Goal: Information Seeking & Learning: Learn about a topic

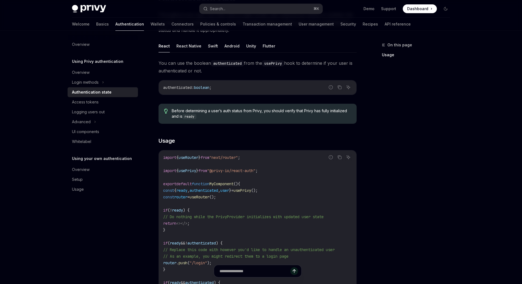
scroll to position [58, 0]
click at [86, 72] on div "Overview" at bounding box center [81, 72] width 18 height 7
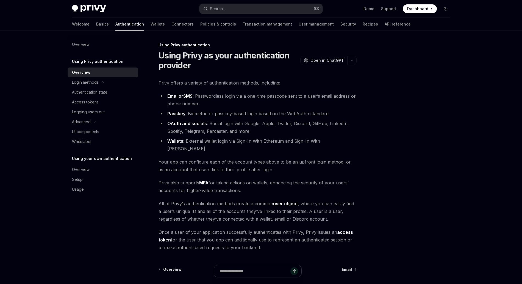
click at [187, 125] on link "OAuth and socials" at bounding box center [187, 124] width 40 height 6
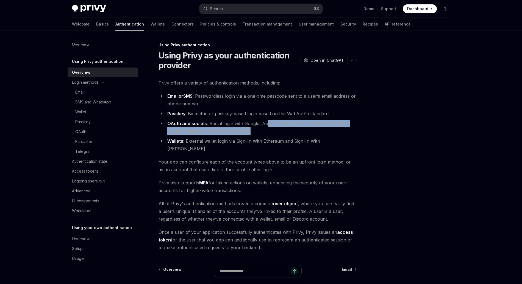
drag, startPoint x: 265, startPoint y: 125, endPoint x: 264, endPoint y: 131, distance: 6.3
click at [264, 131] on li "OAuth and socials : Social login with Google, Apple, Twitter, Discord, GitHub, …" at bounding box center [257, 127] width 198 height 15
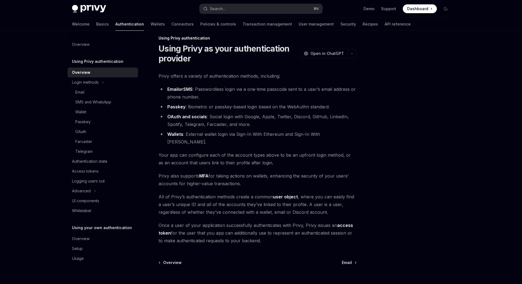
scroll to position [8, 0]
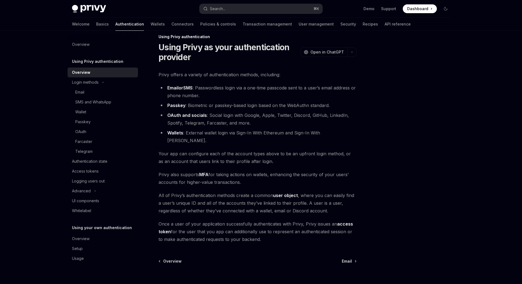
click at [354, 248] on div "Using Privy authentication Using Privy as your authentication provider OpenAI O…" at bounding box center [205, 182] width 303 height 298
click at [353, 259] on link "Email" at bounding box center [348, 261] width 14 height 5
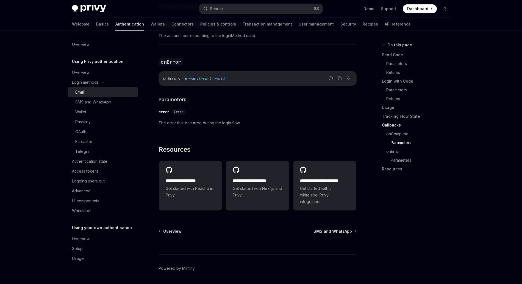
scroll to position [1090, 0]
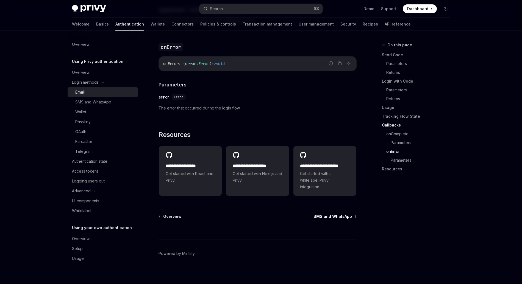
click at [352, 215] on link "SMS and WhatsApp" at bounding box center [334, 216] width 43 height 5
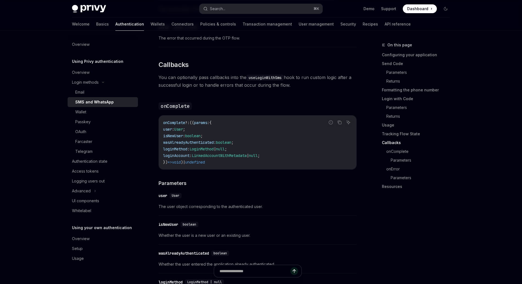
scroll to position [1336, 0]
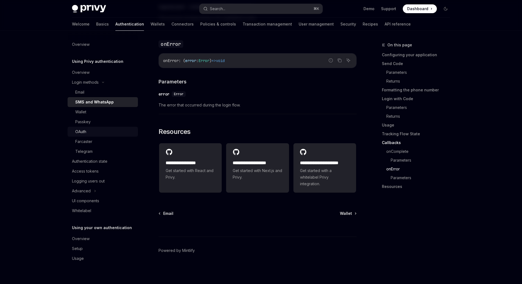
click at [76, 133] on div "OAuth" at bounding box center [80, 131] width 11 height 7
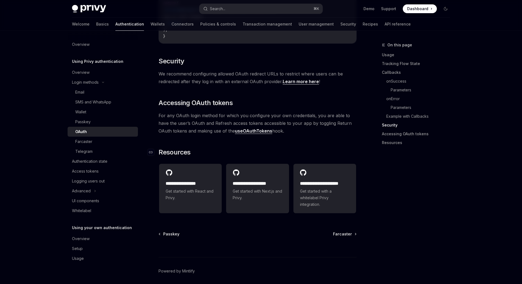
scroll to position [1171, 0]
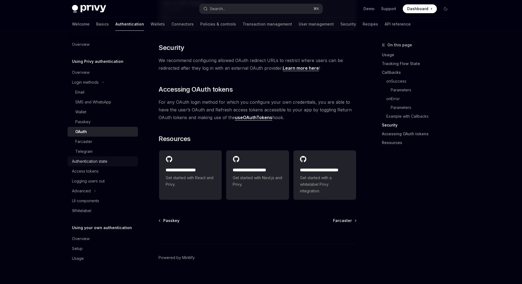
click at [110, 161] on div "Authentication state" at bounding box center [103, 161] width 63 height 7
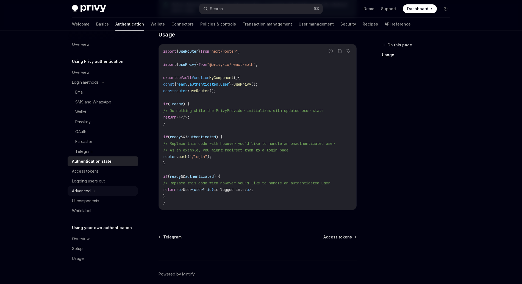
scroll to position [190, 0]
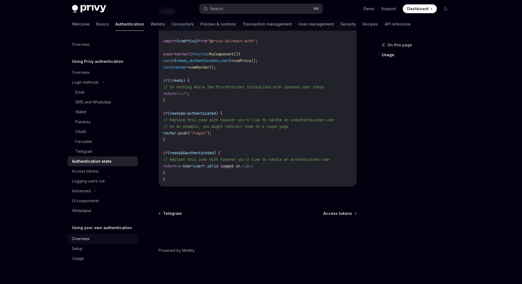
click at [98, 237] on div "Overview" at bounding box center [103, 239] width 63 height 7
type textarea "*"
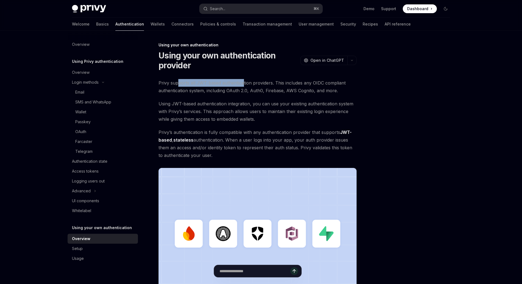
drag, startPoint x: 177, startPoint y: 82, endPoint x: 242, endPoint y: 82, distance: 64.8
click at [242, 82] on span "Privy supports all JWT-based authentication providers. This includes any OIDC c…" at bounding box center [257, 86] width 198 height 15
